Goal: Find specific page/section: Find specific page/section

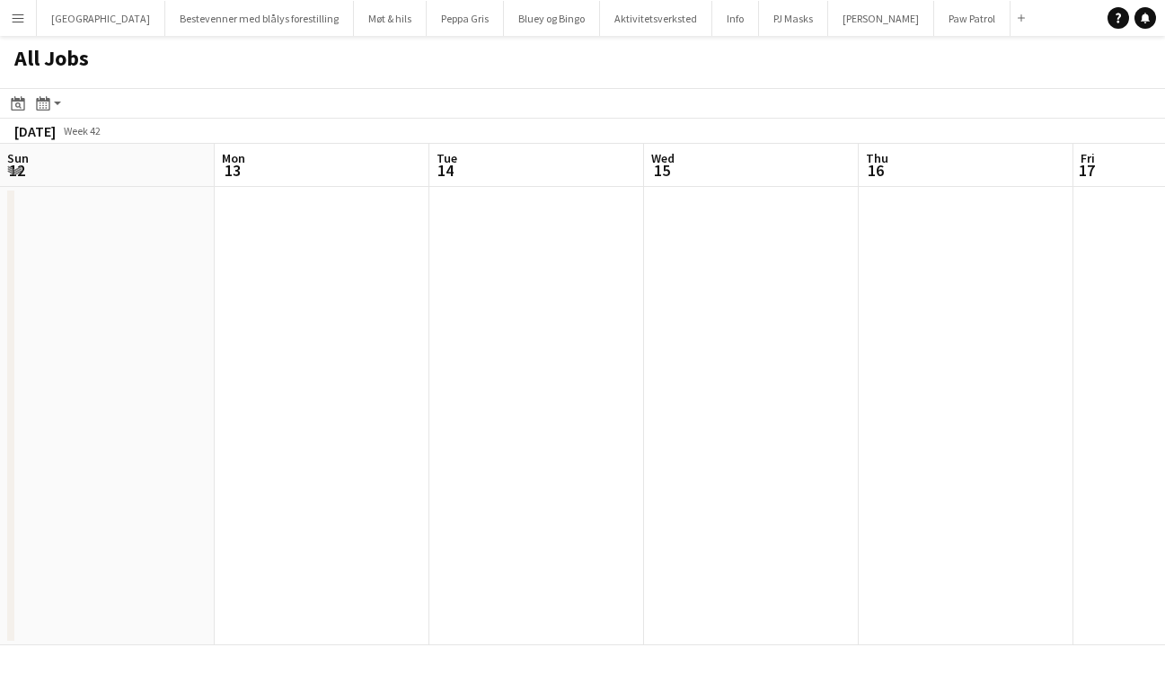
scroll to position [0, 780]
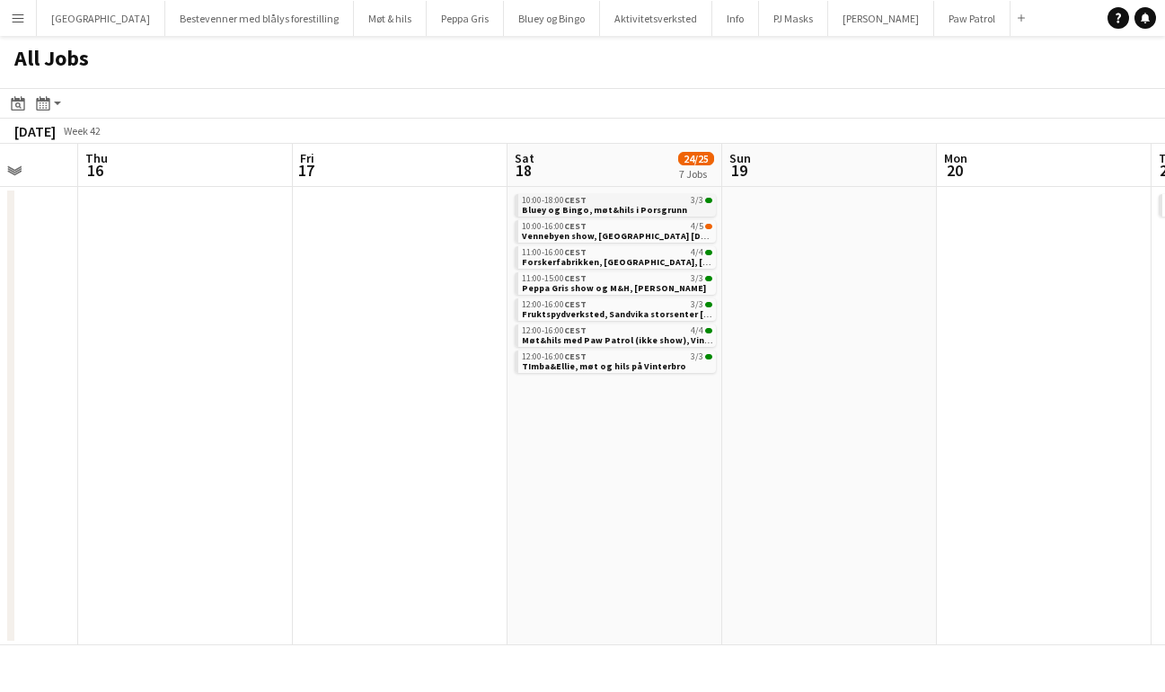
click at [567, 210] on span "Bluey og Bingo, møt&hils i Porsgrunn" at bounding box center [604, 210] width 165 height 12
click at [559, 294] on app-brief-job-card "11:00-15:00 CEST 3/3 Peppa Gris show og M&H, Liertoppen" at bounding box center [615, 283] width 201 height 22
click at [541, 278] on span "11:00-15:00 CEST" at bounding box center [554, 278] width 65 height 9
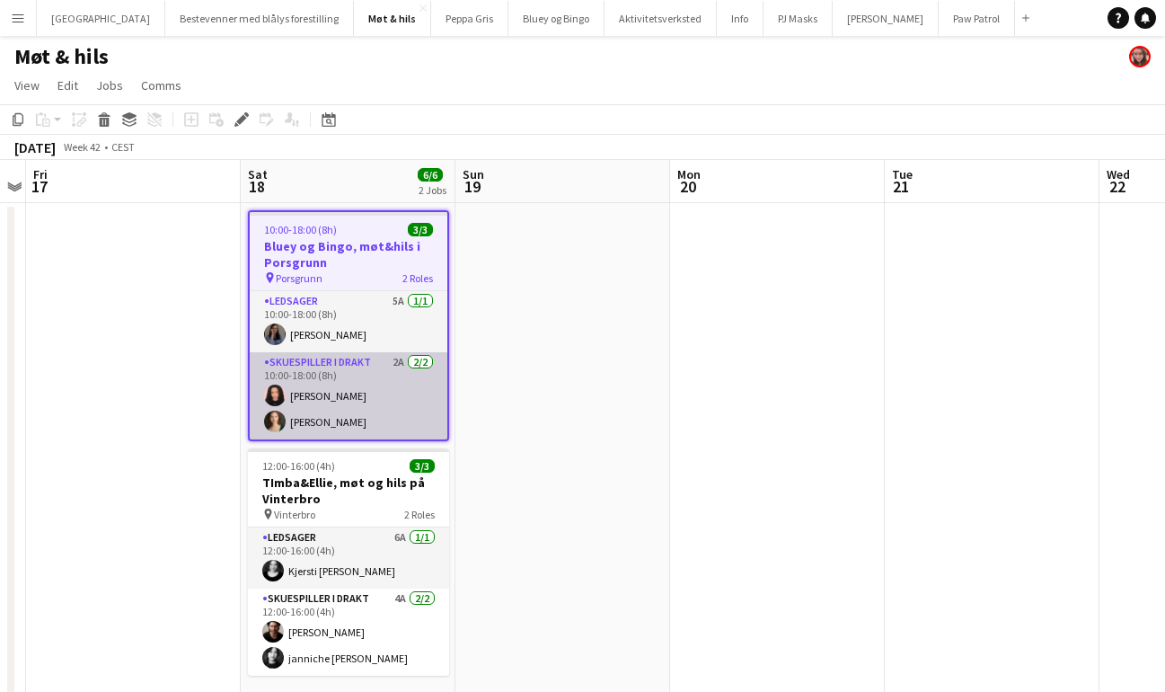
scroll to position [19, 0]
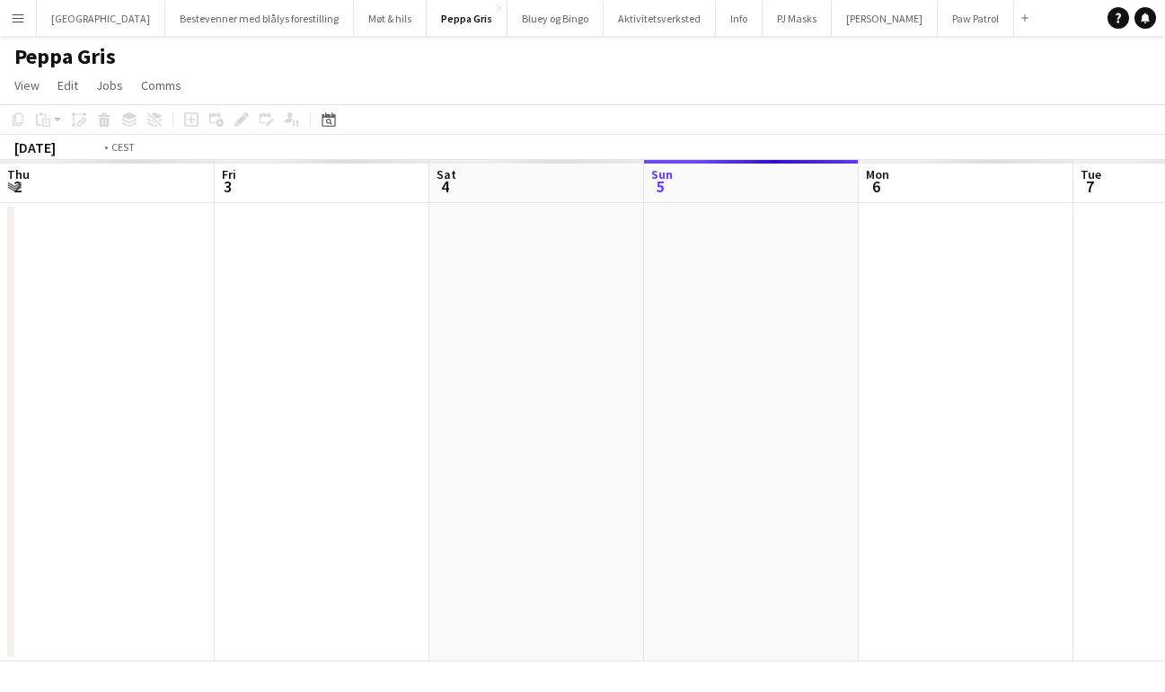
scroll to position [0, 618]
